Goal: Task Accomplishment & Management: Use online tool/utility

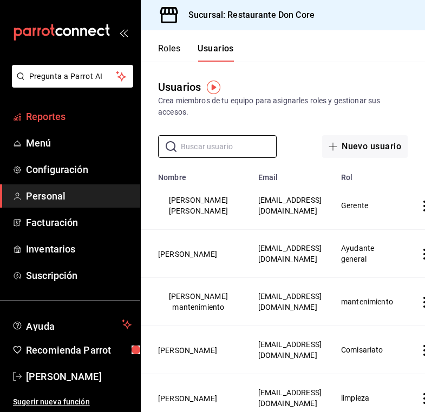
click at [88, 115] on span "Reportes" at bounding box center [79, 116] width 106 height 15
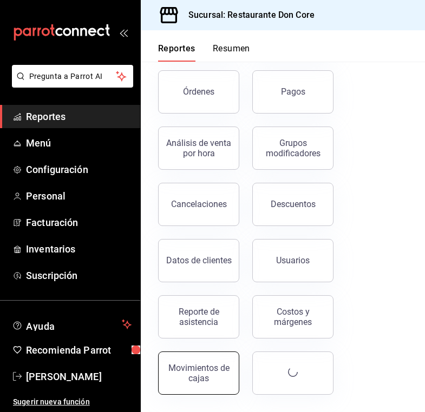
scroll to position [165, 0]
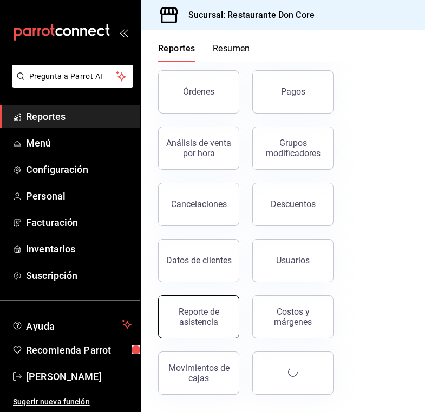
click at [200, 324] on div "Reporte de asistencia" at bounding box center [198, 317] width 67 height 21
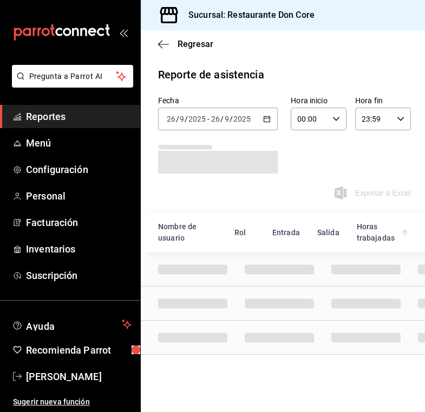
click at [268, 120] on icon "button" at bounding box center [267, 119] width 8 height 8
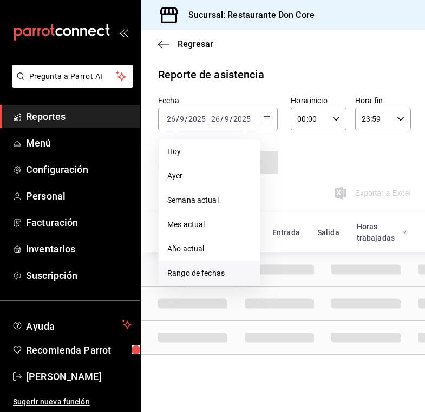
click at [208, 271] on span "Rango de fechas" at bounding box center [209, 273] width 84 height 11
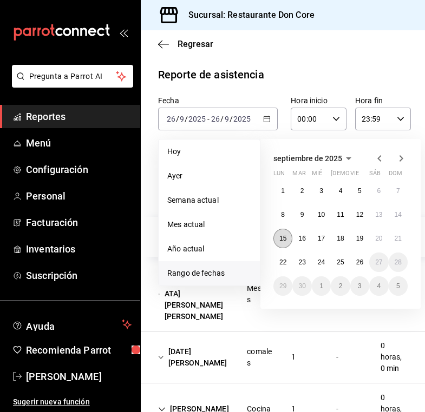
click at [285, 239] on abbr "15" at bounding box center [282, 239] width 7 height 8
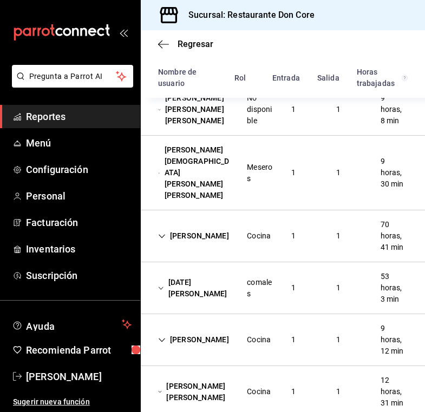
scroll to position [175, 0]
